Goal: Task Accomplishment & Management: Manage account settings

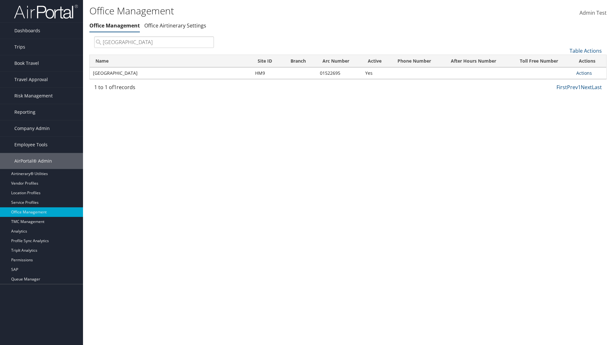
type input "Youngstown State University"
click at [584, 73] on link "Actions" at bounding box center [585, 73] width 16 height 6
click at [563, 136] on link "Manage Office Queues" at bounding box center [563, 136] width 54 height 11
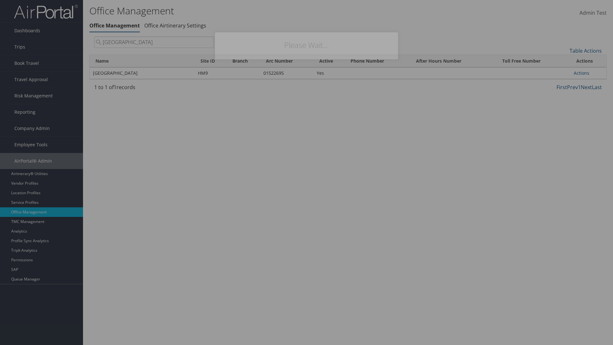
click at [0, 0] on link "Table Actions" at bounding box center [0, 0] width 0 height 0
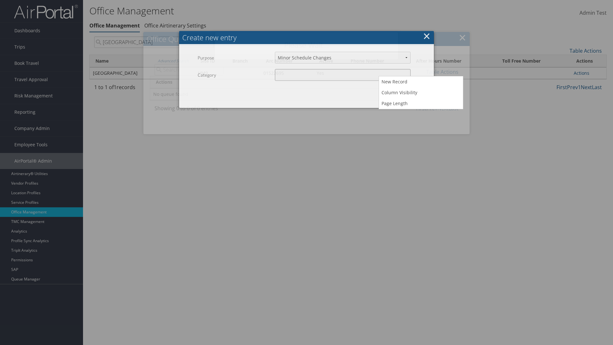
click at [343, 75] on input "Category" at bounding box center [343, 75] width 136 height 12
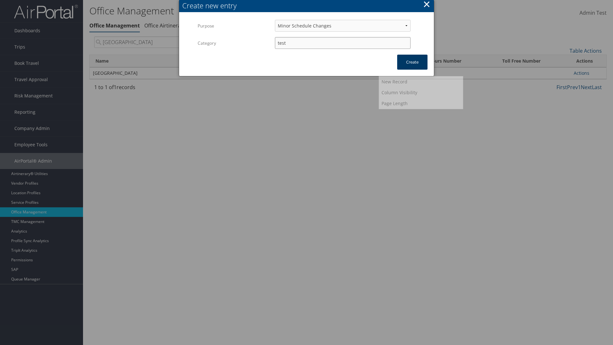
type input "test"
click at [412, 62] on button "Create" at bounding box center [412, 62] width 30 height 15
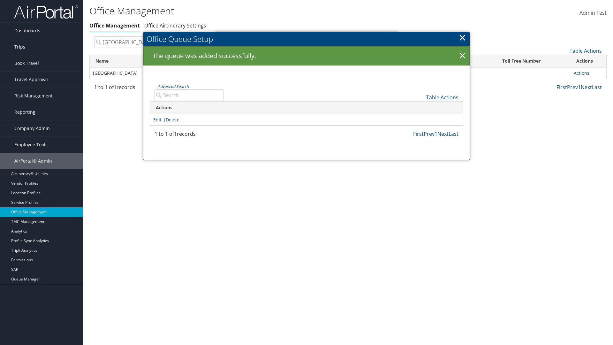
click at [157, 119] on link "Edit" at bounding box center [157, 120] width 8 height 6
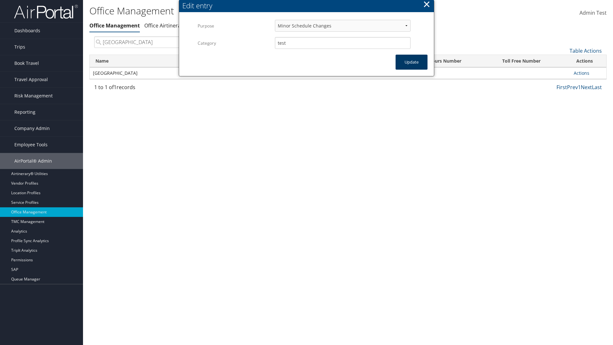
click at [412, 62] on button "Update" at bounding box center [412, 62] width 32 height 15
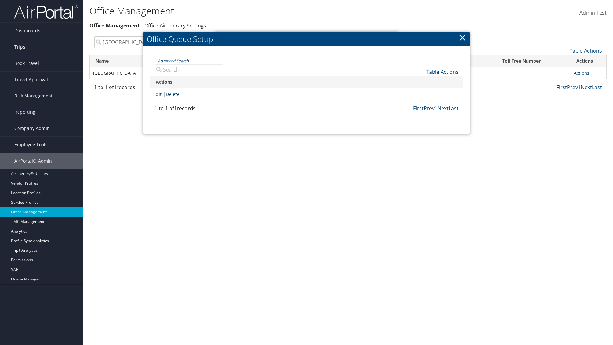
click at [174, 94] on link "Delete" at bounding box center [173, 94] width 14 height 6
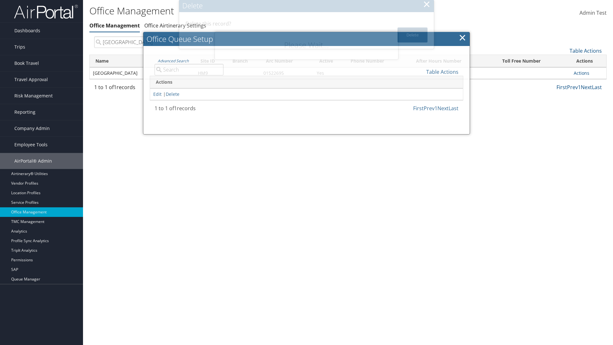
click at [413, 35] on button "Delete" at bounding box center [413, 34] width 30 height 15
